Goal: Information Seeking & Learning: Learn about a topic

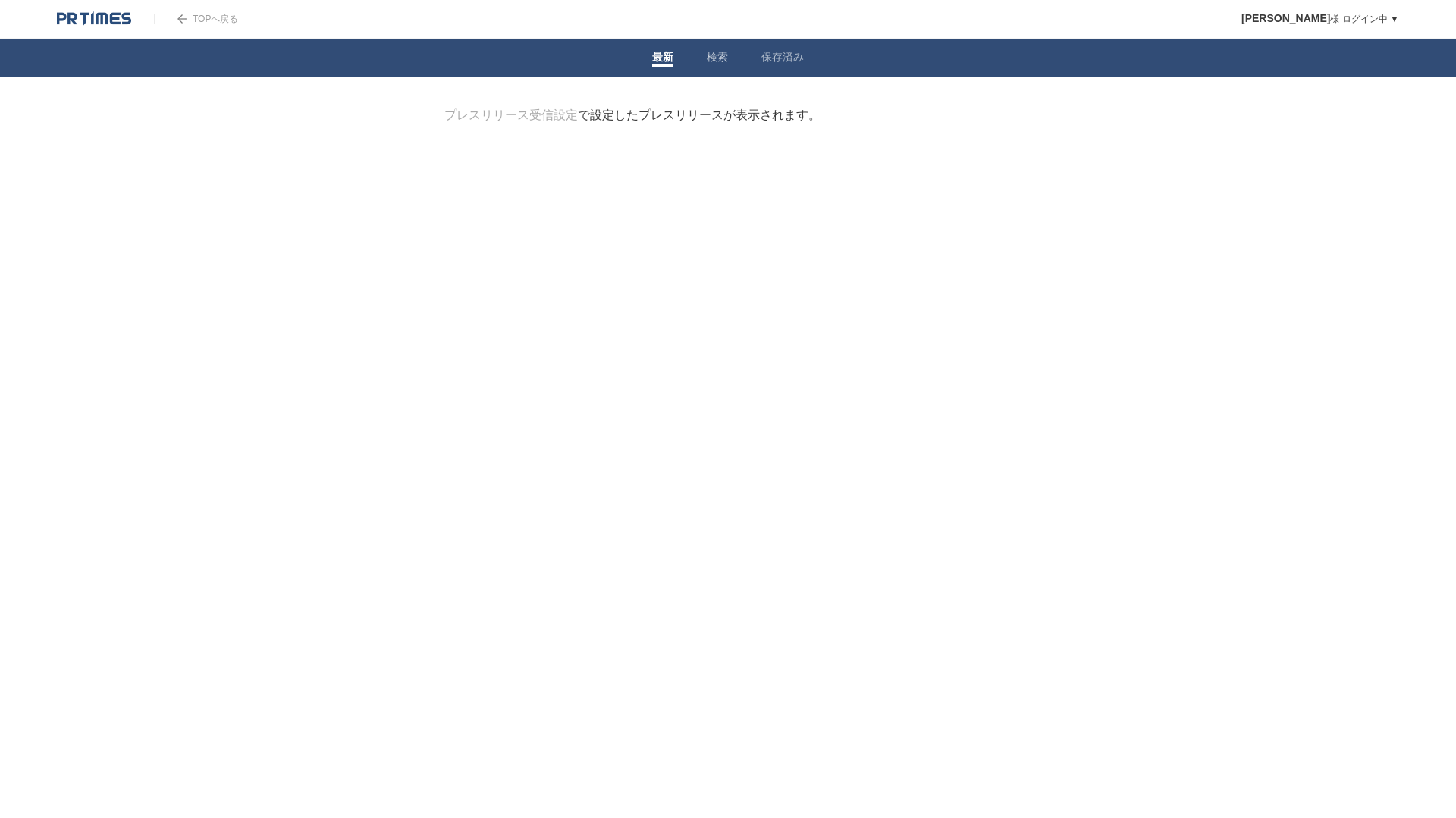
click at [727, 59] on link "検索" at bounding box center [716, 59] width 21 height 16
click at [647, 108] on form "検索ワードを入力" at bounding box center [728, 108] width 567 height 0
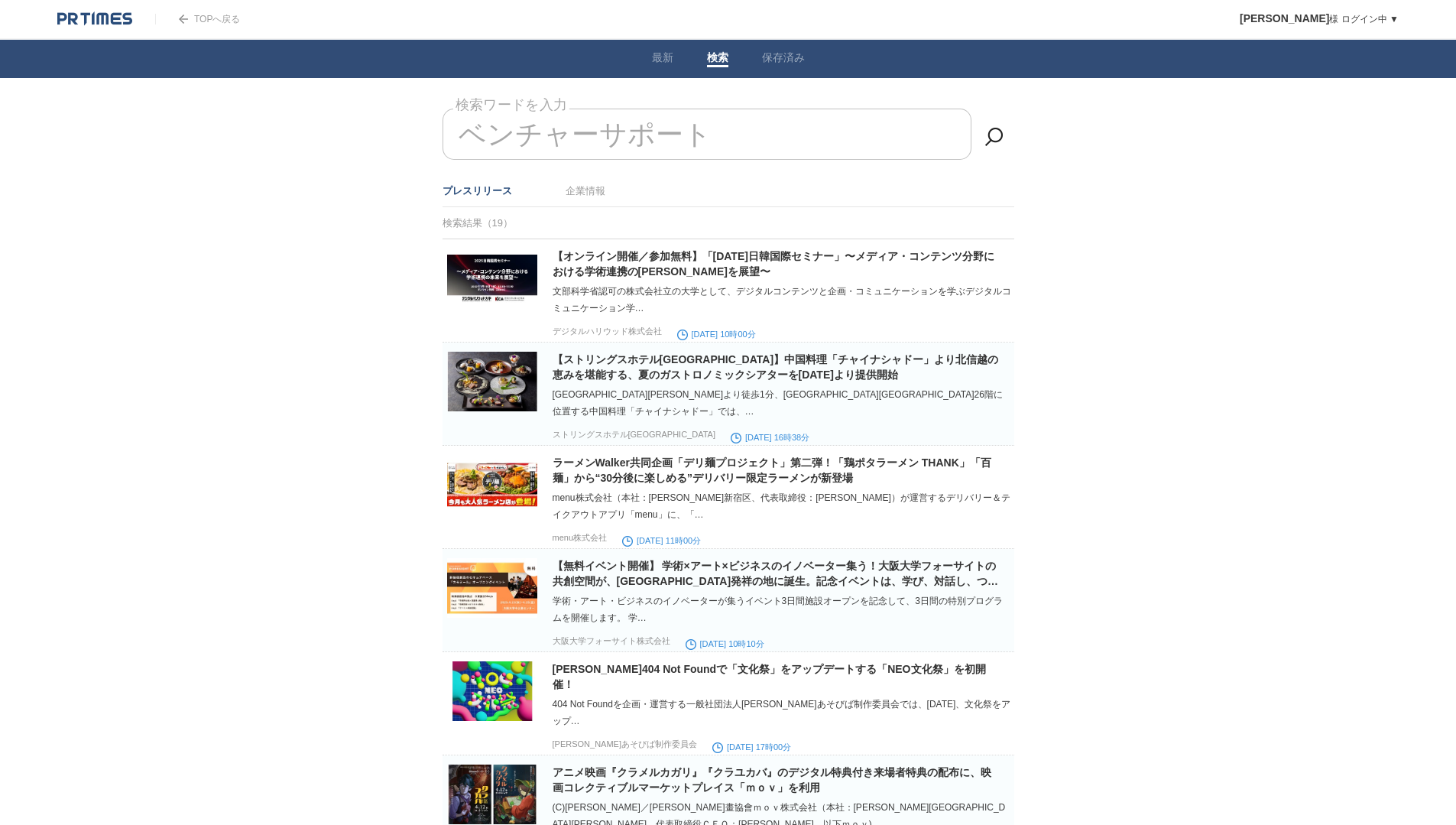
type input "ベンチャーサポート"
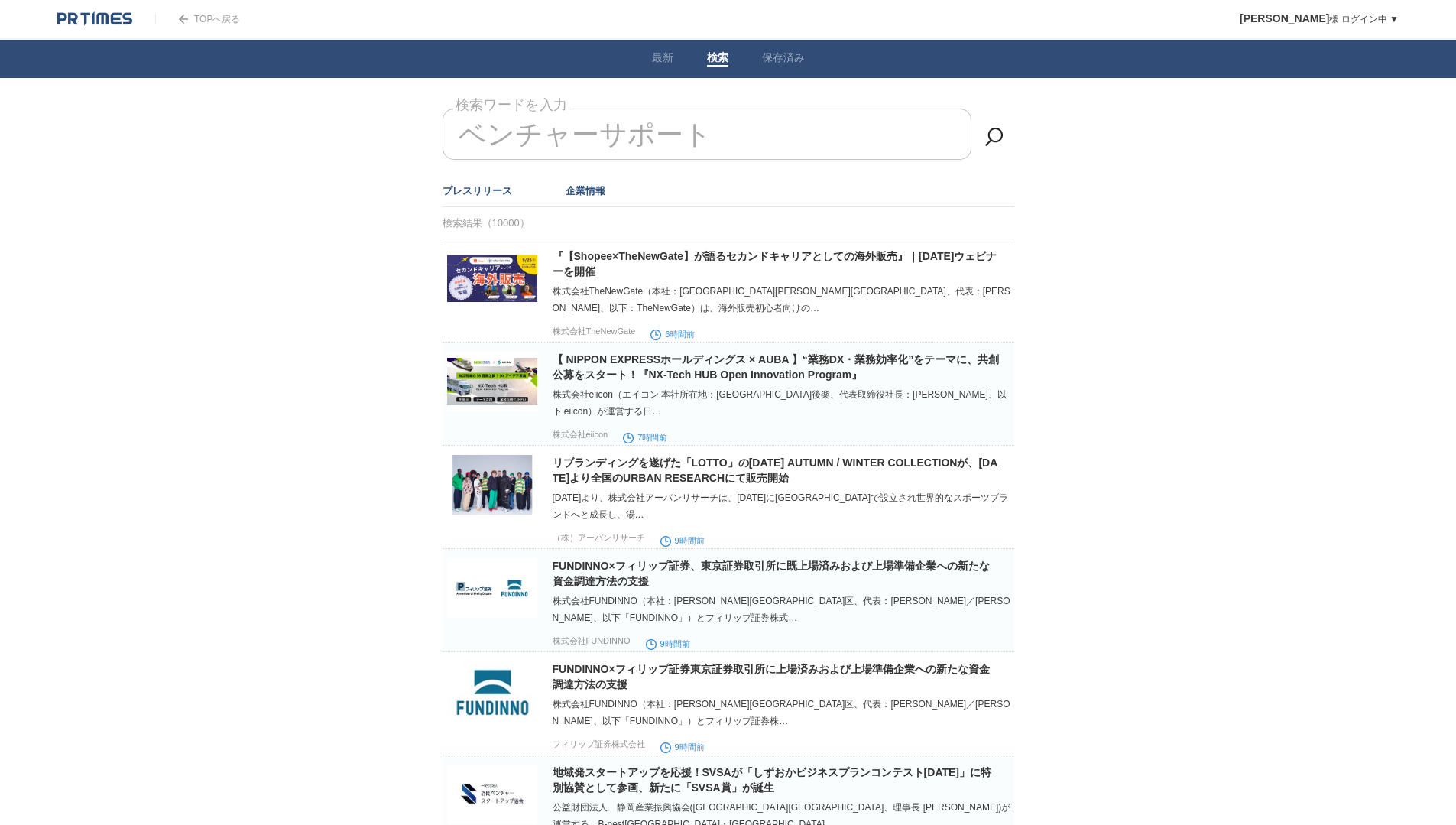
click at [576, 193] on link "企業情報" at bounding box center [585, 191] width 40 height 12
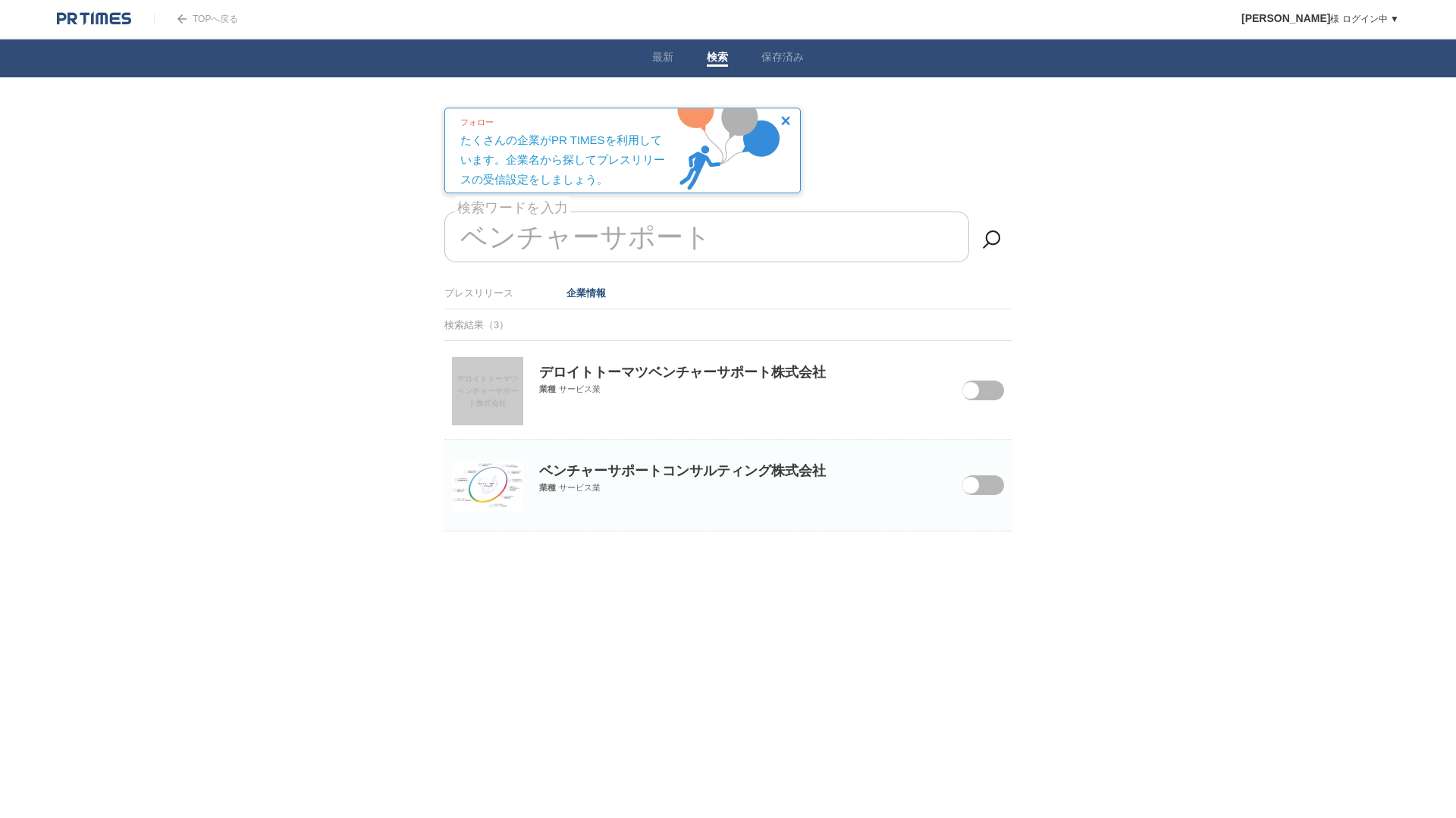
click at [643, 480] on p "ベンチャーサポートコンサルティング株式会社" at bounding box center [728, 459] width 567 height 40
click at [987, 488] on span at bounding box center [972, 494] width 64 height 39
click at [0, 0] on input "checkbox" at bounding box center [0, 0] width 0 height 0
click at [499, 480] on img at bounding box center [487, 486] width 71 height 50
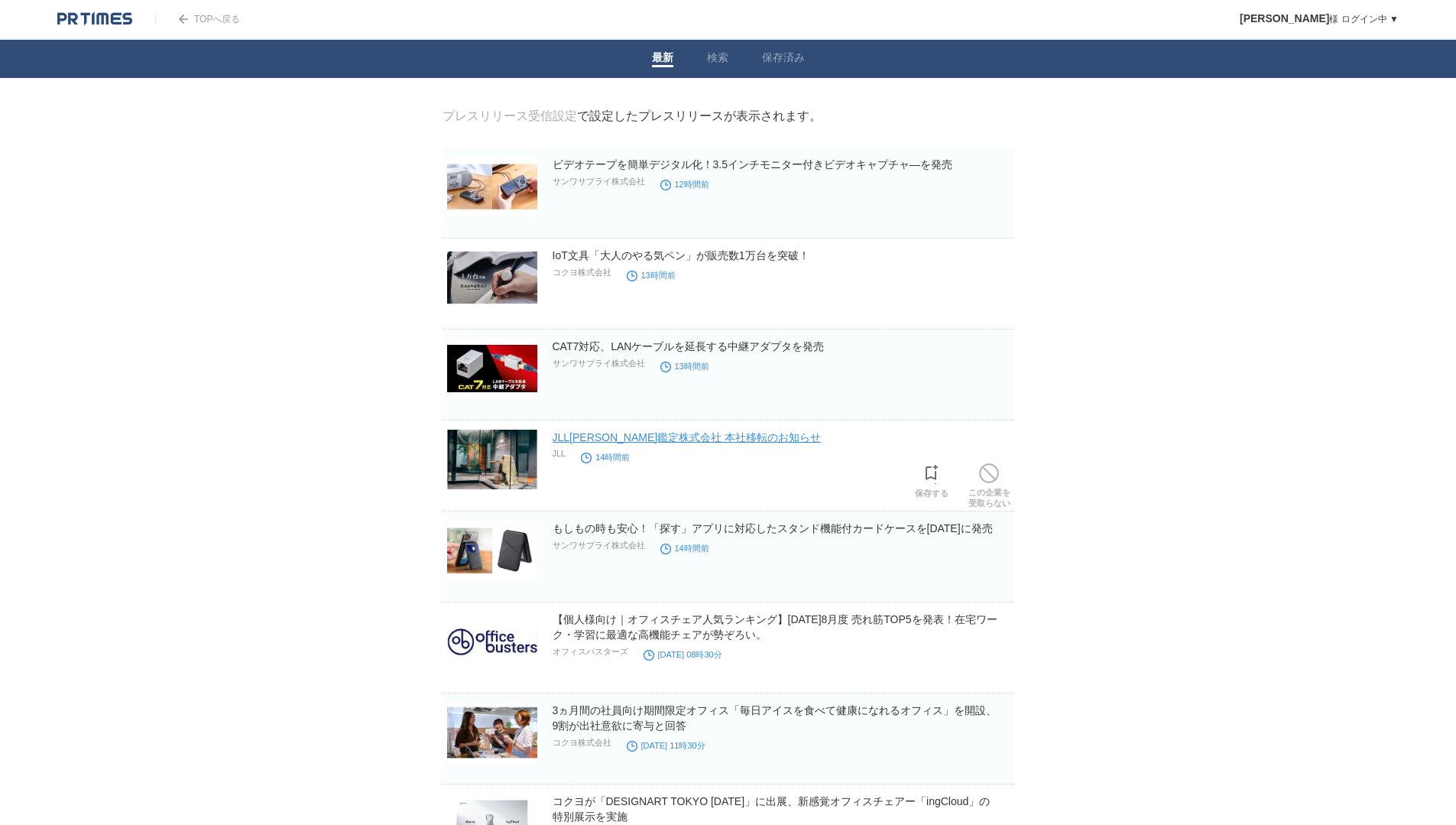
click at [569, 443] on link "JLL森井鑑定株式会社 本社移転のお知らせ" at bounding box center [687, 437] width 269 height 12
